Goal: Task Accomplishment & Management: Use online tool/utility

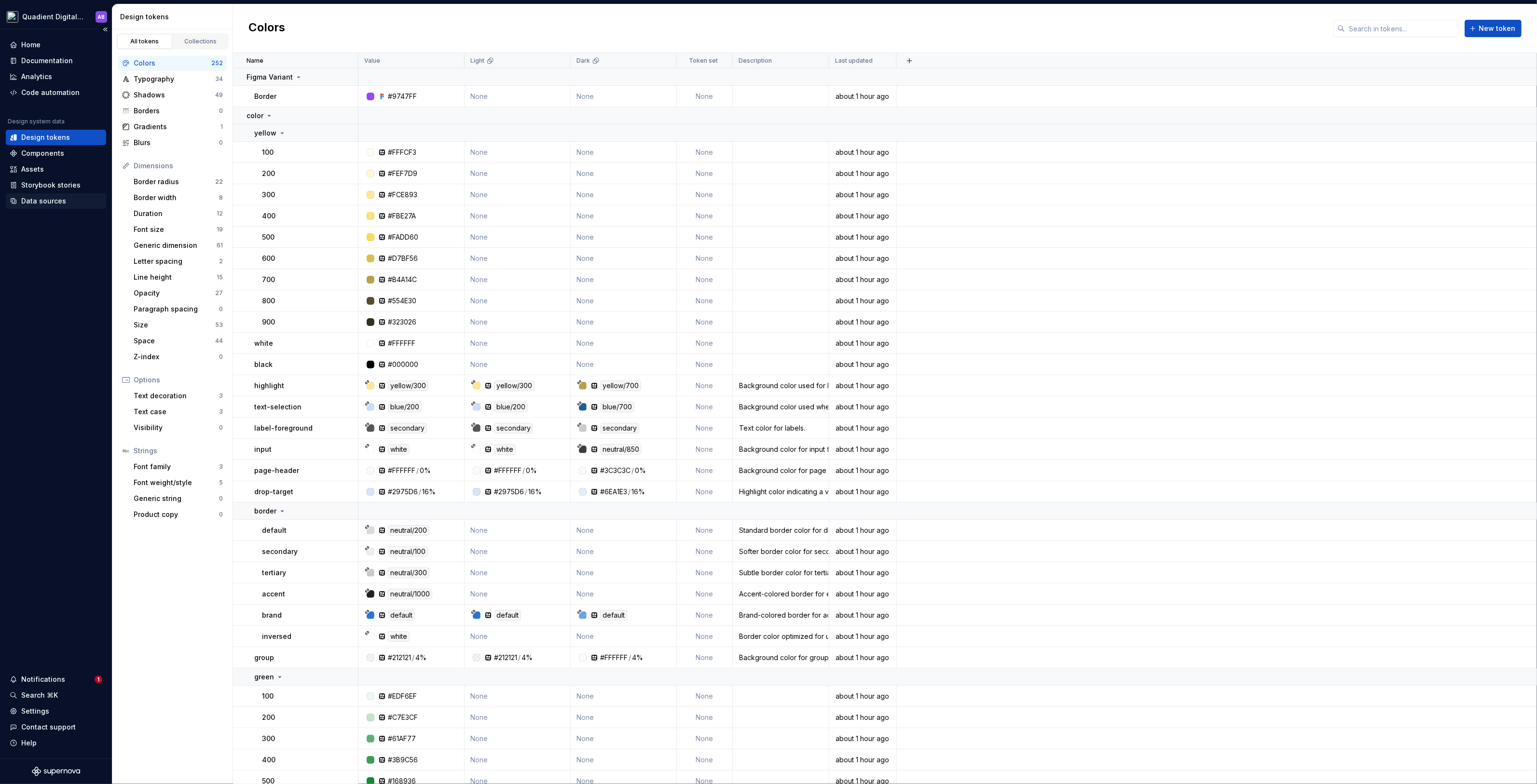
click at [56, 202] on div "Data sources" at bounding box center [44, 200] width 45 height 10
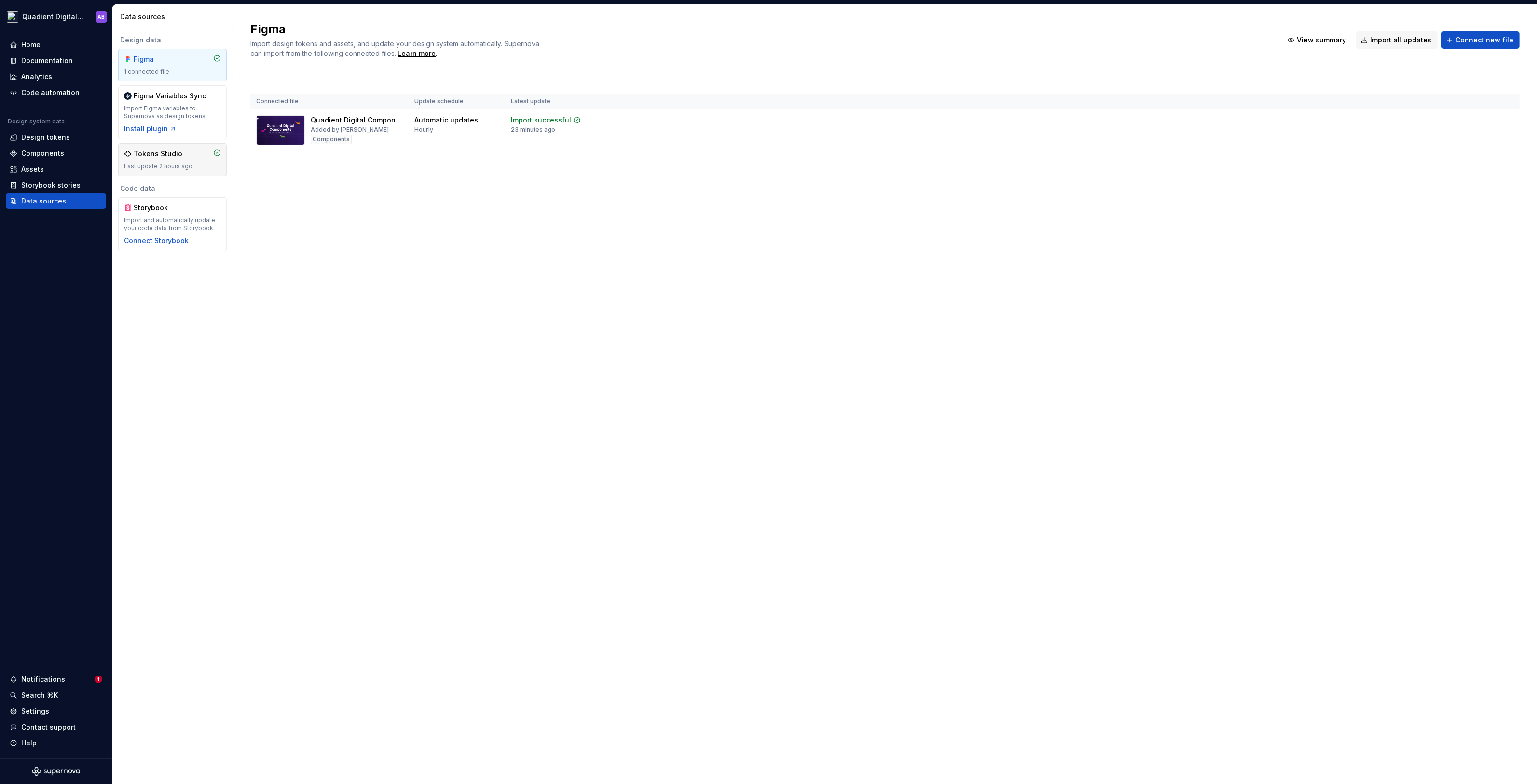
click at [173, 165] on div "Last update 2 hours ago" at bounding box center [172, 166] width 97 height 8
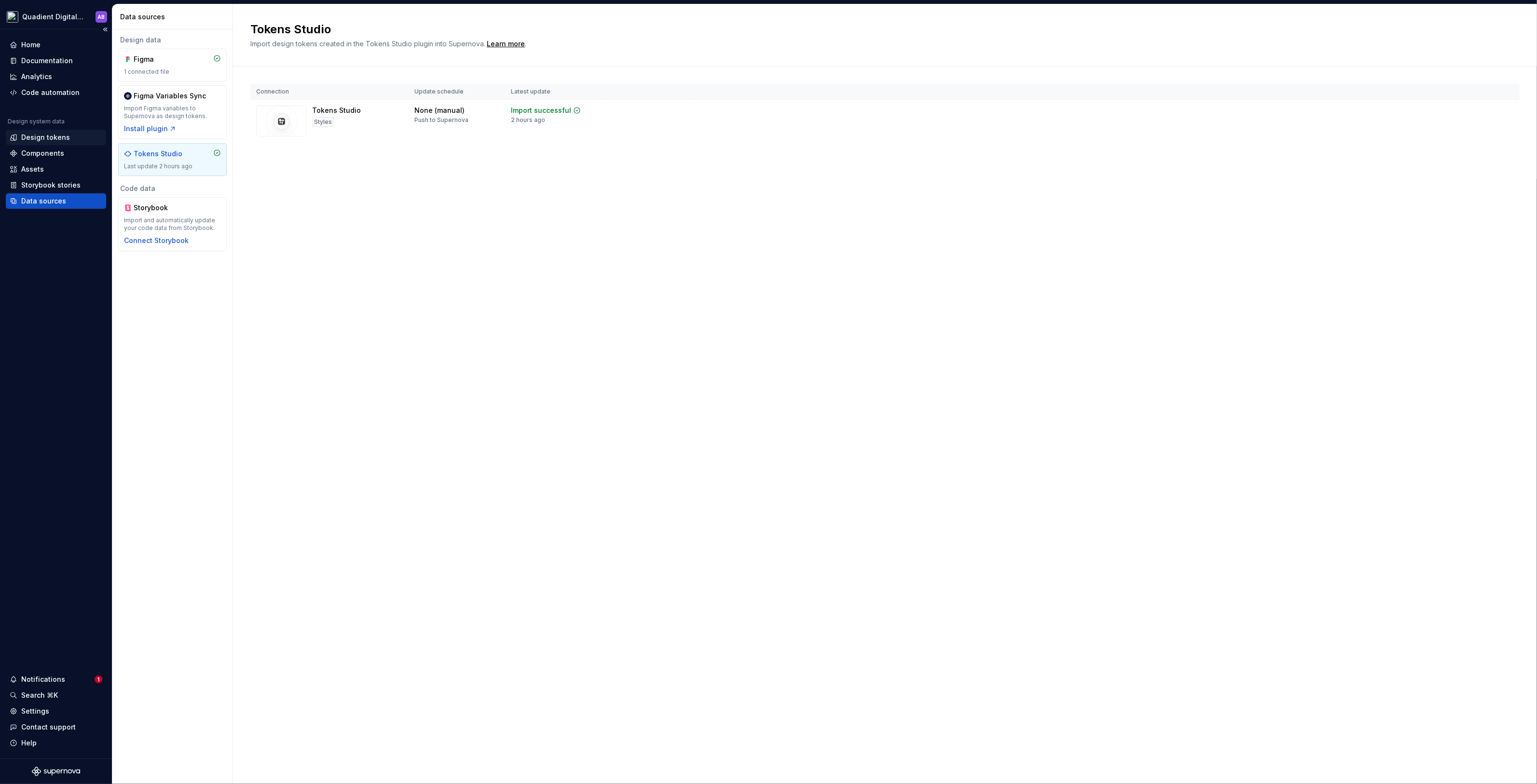
click at [35, 134] on div "Design tokens" at bounding box center [46, 137] width 49 height 10
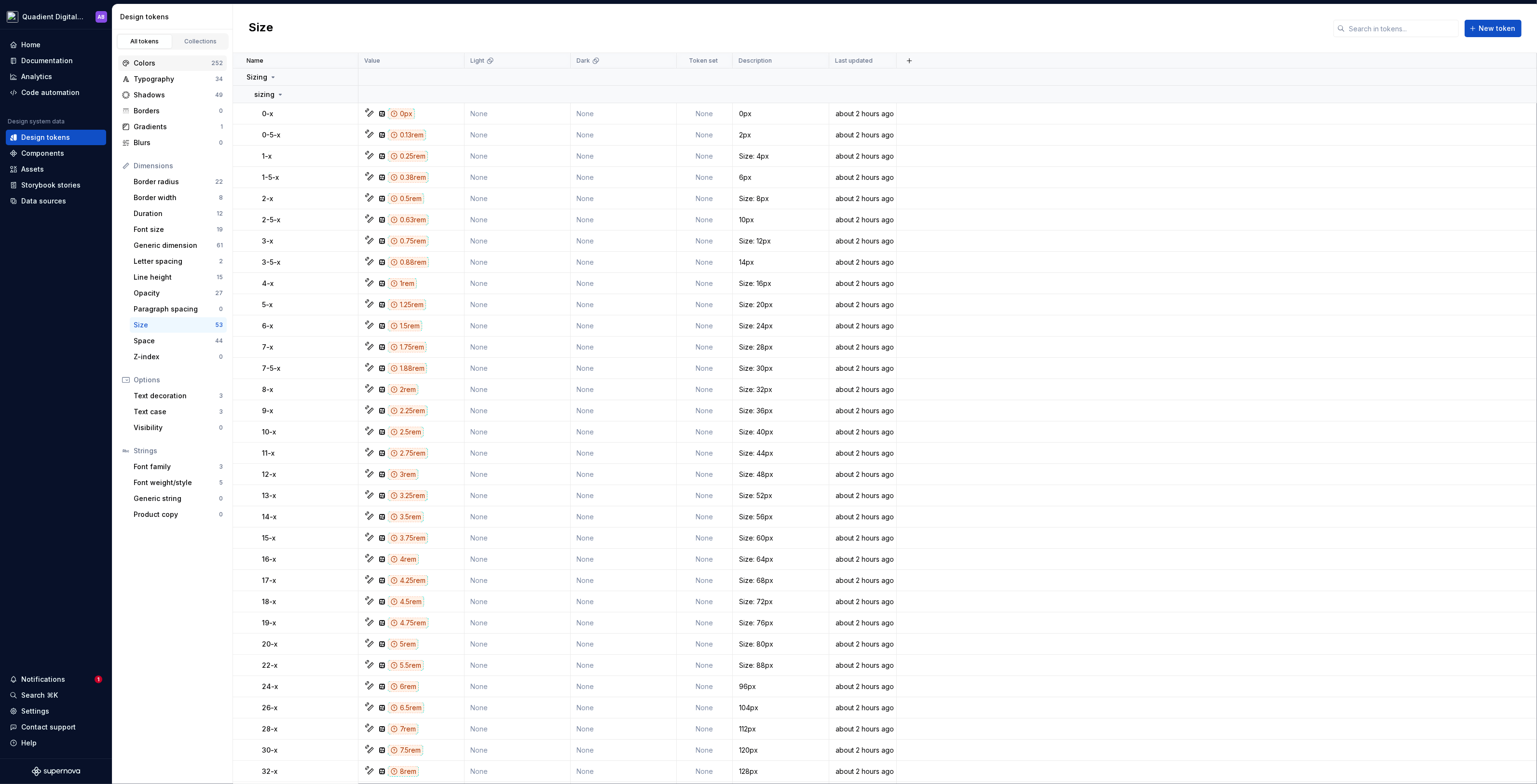
click at [180, 68] on div "Colors 252" at bounding box center [172, 63] width 109 height 15
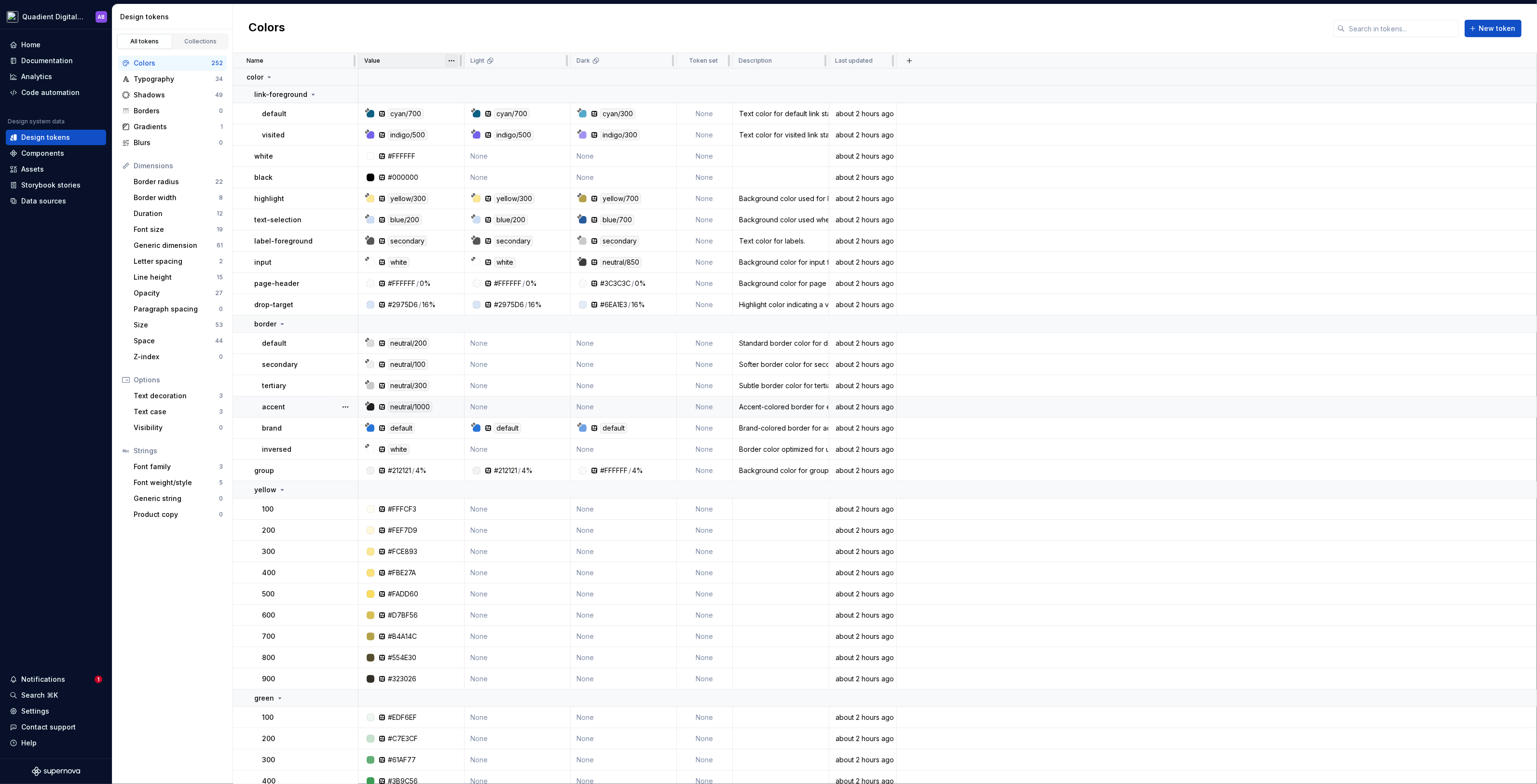
click at [453, 60] on html "Quadient Digital Design System AB Home Documentation Analytics Code automation …" at bounding box center [768, 392] width 1537 height 784
click at [399, 62] on html "Quadient Digital Design System AB Home Documentation Analytics Code automation …" at bounding box center [768, 392] width 1537 height 784
click at [910, 61] on button "button" at bounding box center [909, 60] width 13 height 13
click at [883, 95] on div "New custom property" at bounding box center [854, 98] width 73 height 10
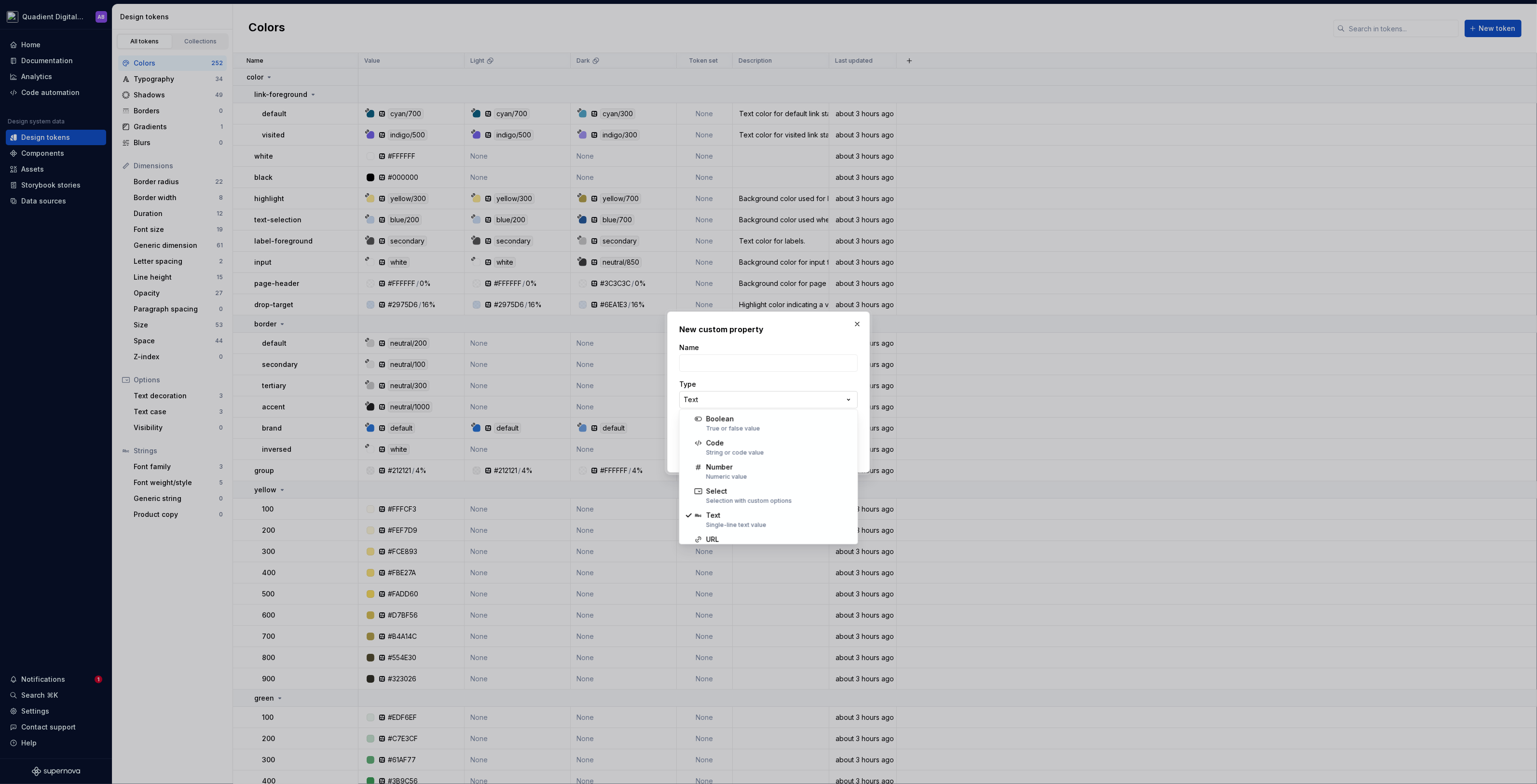
click at [778, 393] on div "**********" at bounding box center [768, 392] width 1537 height 784
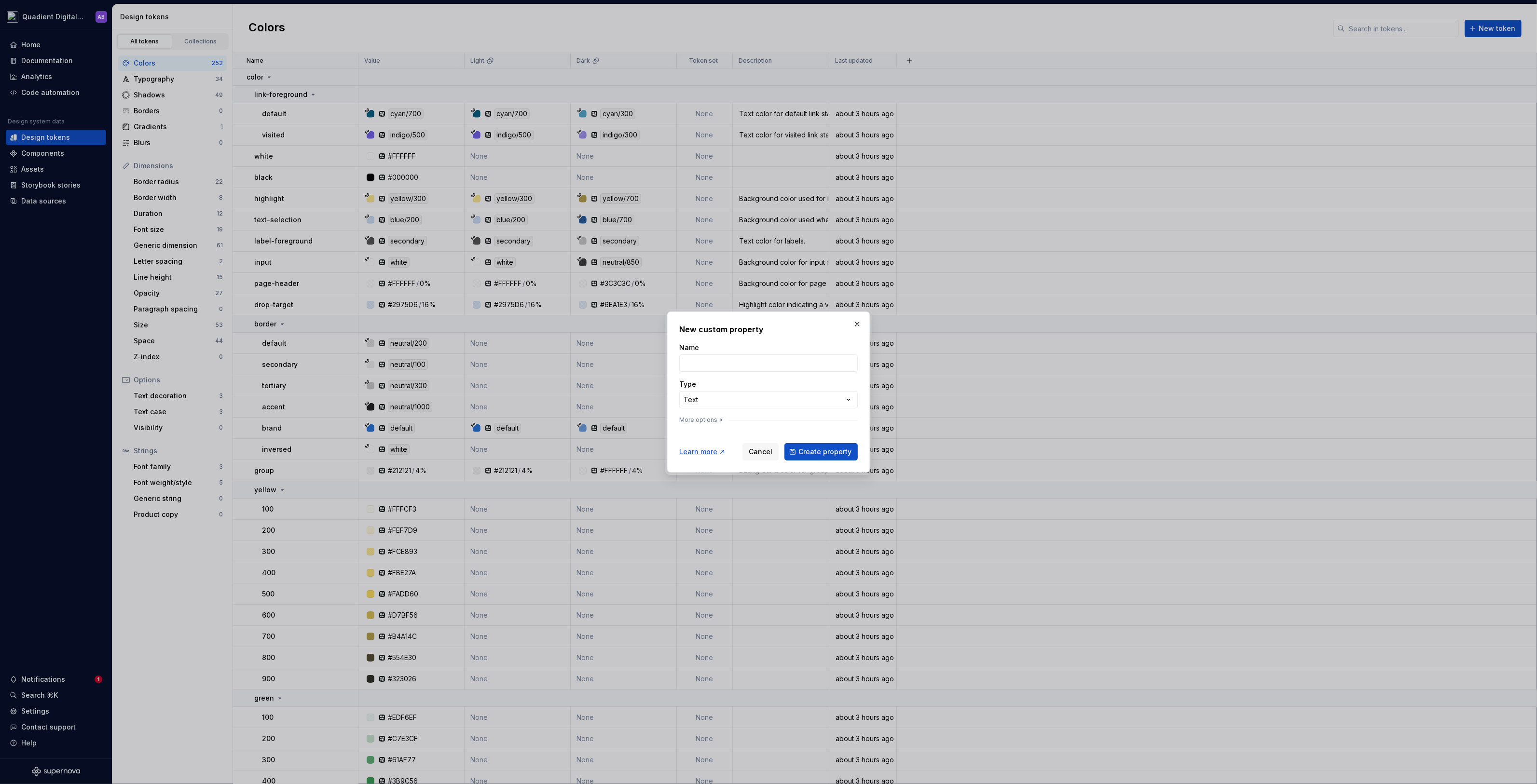
click at [812, 324] on div "**********" at bounding box center [768, 392] width 1537 height 784
click at [859, 324] on button "button" at bounding box center [857, 324] width 13 height 13
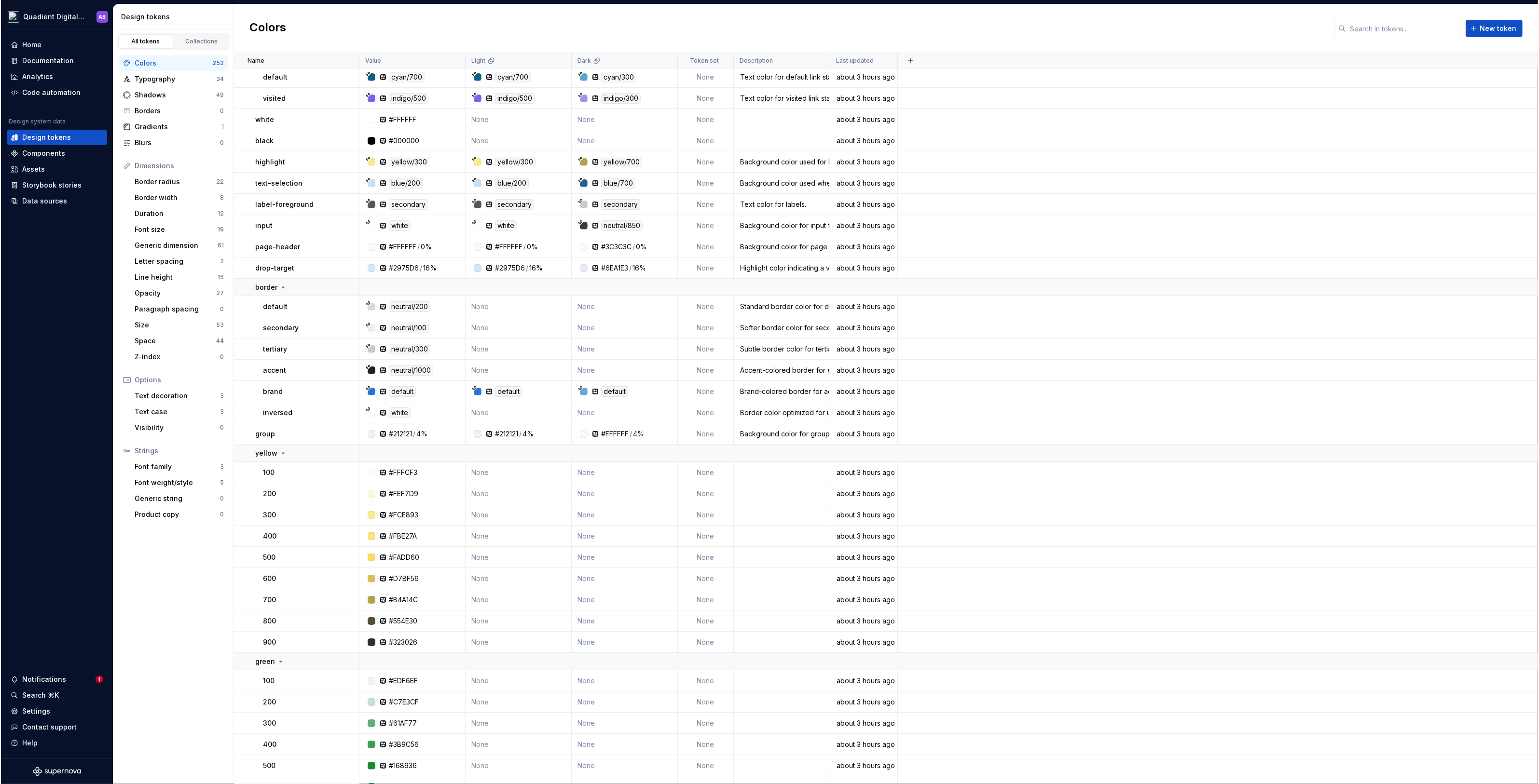
scroll to position [36, 0]
